Goal: Navigation & Orientation: Find specific page/section

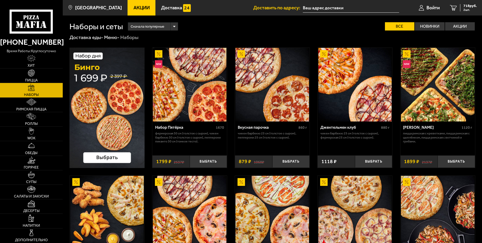
type input "[STREET_ADDRESS]"
click at [163, 6] on span "Доставка" at bounding box center [171, 7] width 21 height 5
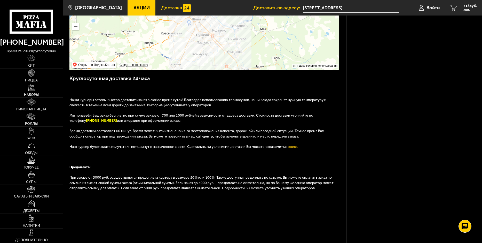
scroll to position [141, 0]
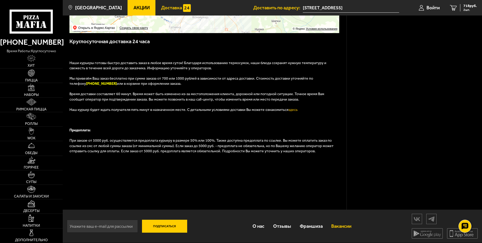
click at [344, 226] on link "Вакансии" at bounding box center [341, 226] width 29 height 16
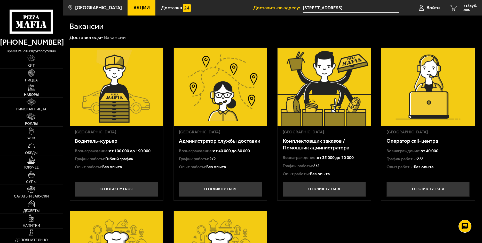
click at [215, 85] on img at bounding box center [220, 87] width 93 height 78
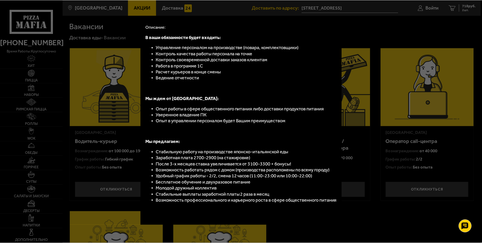
scroll to position [71, 0]
